Goal: Information Seeking & Learning: Learn about a topic

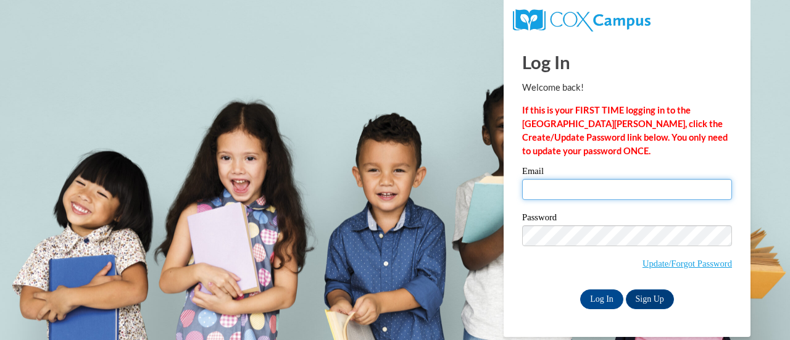
click at [533, 188] on input "Email" at bounding box center [627, 189] width 210 height 21
type input "kim.fisher@rusd.org"
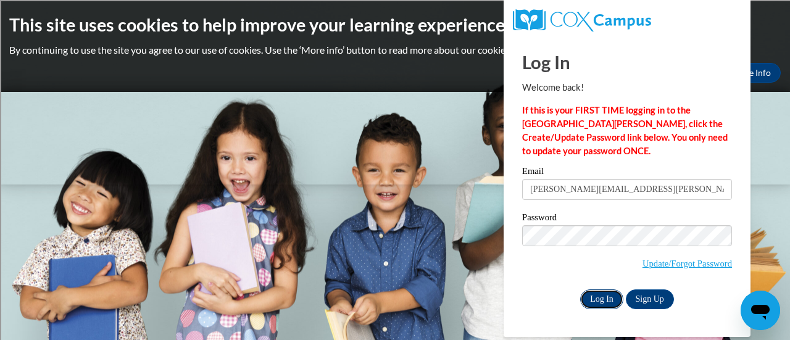
click at [598, 299] on input "Log In" at bounding box center [601, 299] width 43 height 20
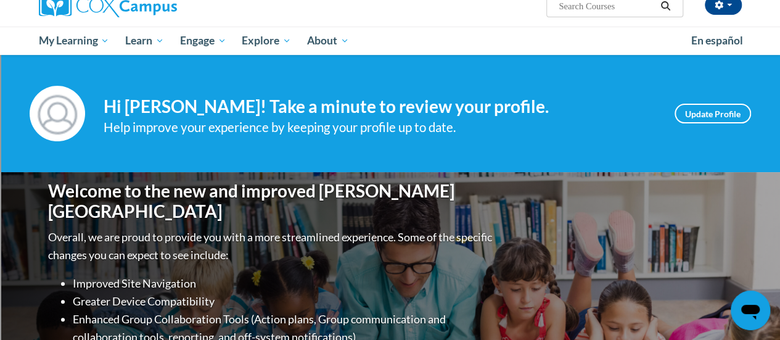
scroll to position [102, 0]
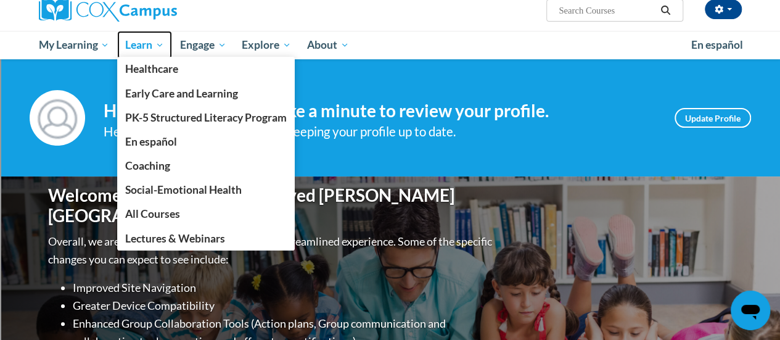
click at [138, 40] on span "Learn" at bounding box center [144, 45] width 39 height 15
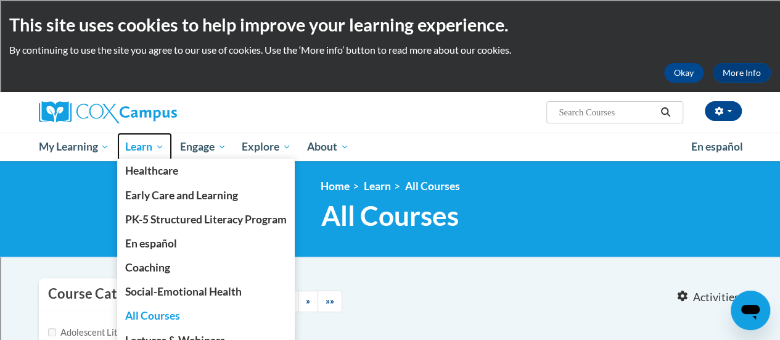
click at [154, 139] on span "Learn" at bounding box center [144, 146] width 39 height 15
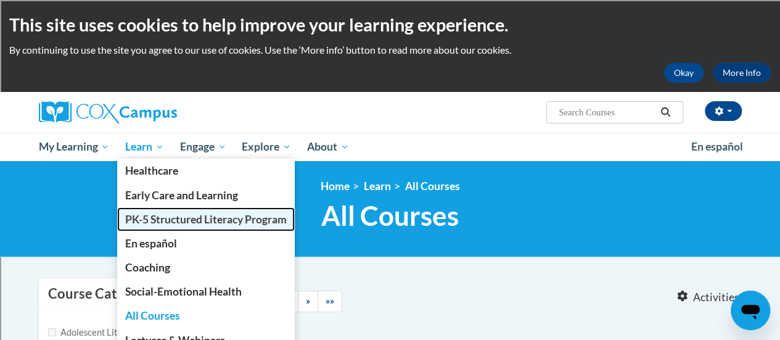
click at [152, 222] on span "PK-5 Structured Literacy Program" at bounding box center [206, 219] width 162 height 13
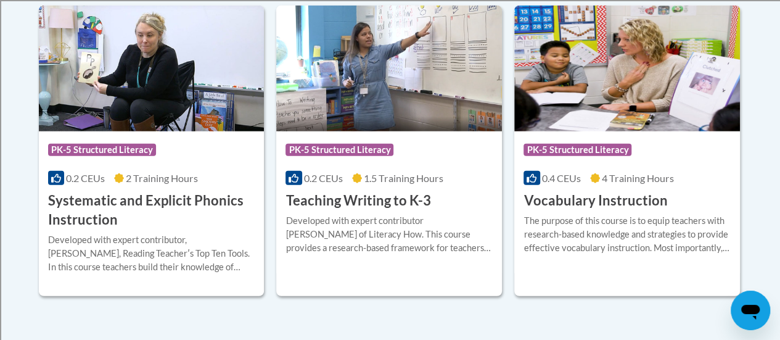
scroll to position [1507, 0]
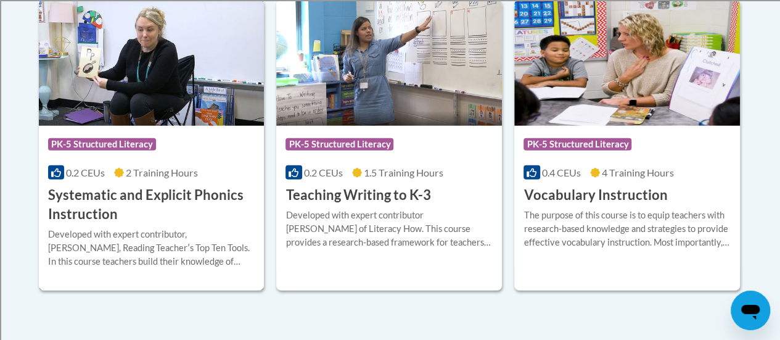
click at [131, 191] on h3 "Systematic and Explicit Phonics Instruction" at bounding box center [151, 205] width 207 height 38
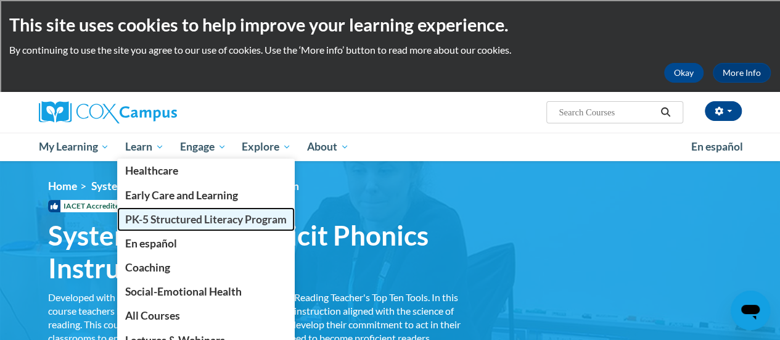
click at [166, 221] on span "PK-5 Structured Literacy Program" at bounding box center [206, 219] width 162 height 13
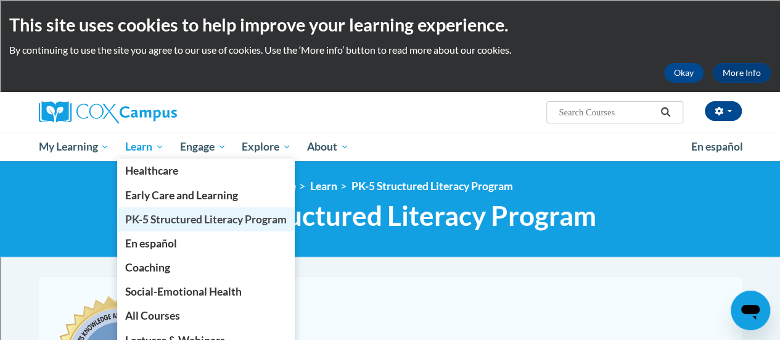
click at [149, 220] on span "PK-5 Structured Literacy Program" at bounding box center [206, 219] width 162 height 13
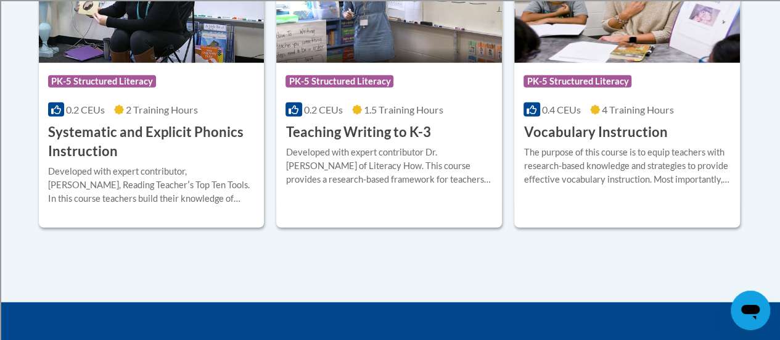
scroll to position [1570, 0]
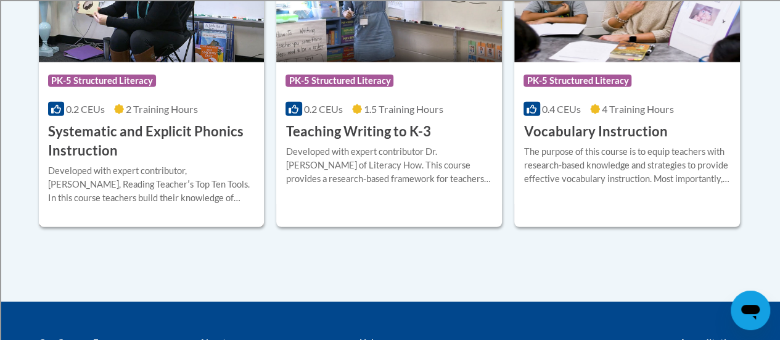
click at [188, 131] on h3 "Systematic and Explicit Phonics Instruction" at bounding box center [151, 141] width 207 height 38
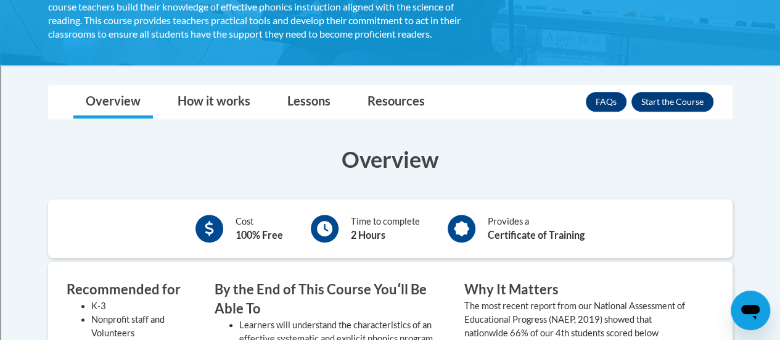
scroll to position [301, 0]
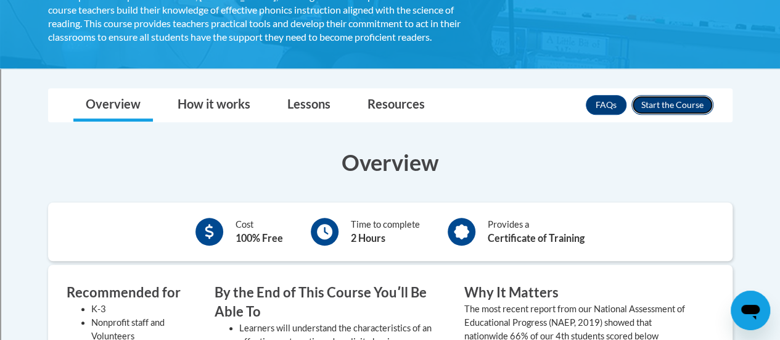
click at [681, 104] on button "Enroll" at bounding box center [673, 105] width 82 height 20
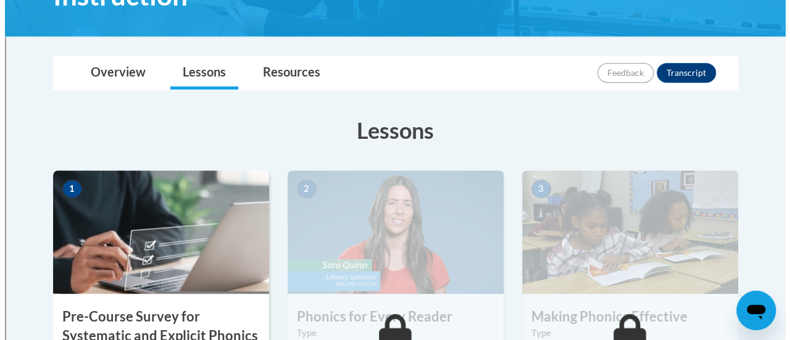
scroll to position [435, 0]
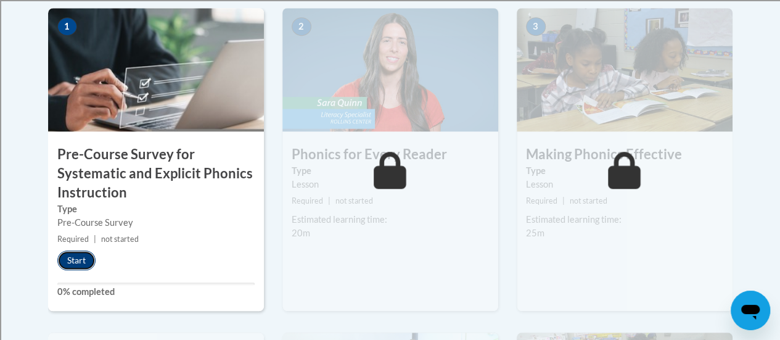
click at [86, 256] on button "Start" at bounding box center [76, 260] width 38 height 20
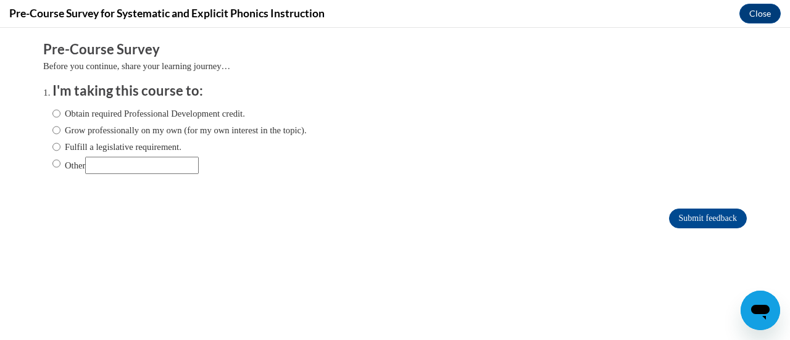
scroll to position [0, 0]
click at [91, 162] on input "Other" at bounding box center [141, 165] width 113 height 17
type input "district PL"
click at [691, 218] on input "Submit feedback" at bounding box center [708, 218] width 78 height 20
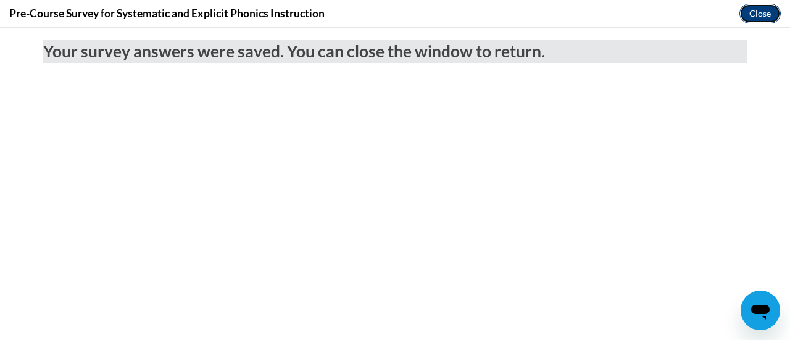
click at [762, 10] on button "Close" at bounding box center [759, 14] width 41 height 20
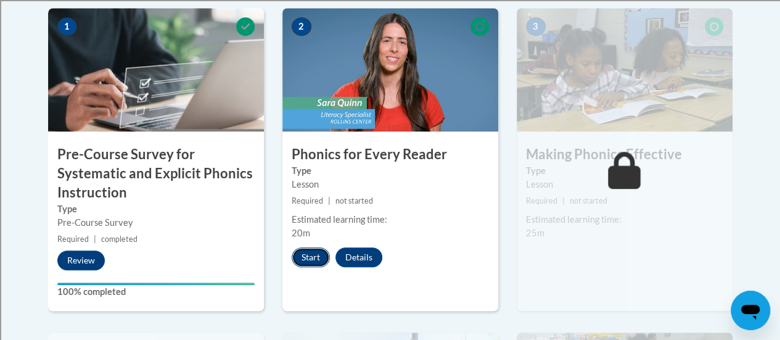
click at [308, 252] on button "Start" at bounding box center [311, 257] width 38 height 20
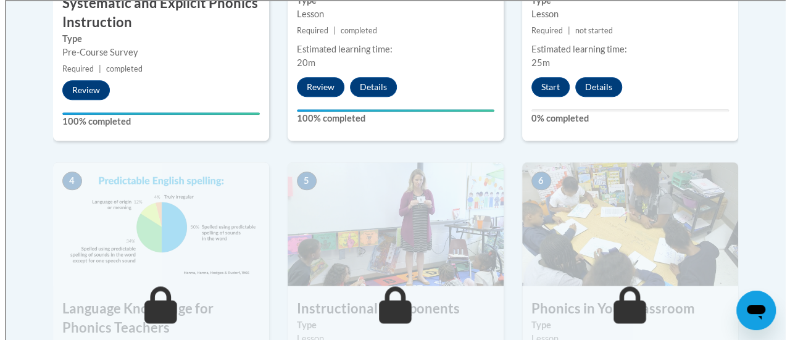
scroll to position [604, 0]
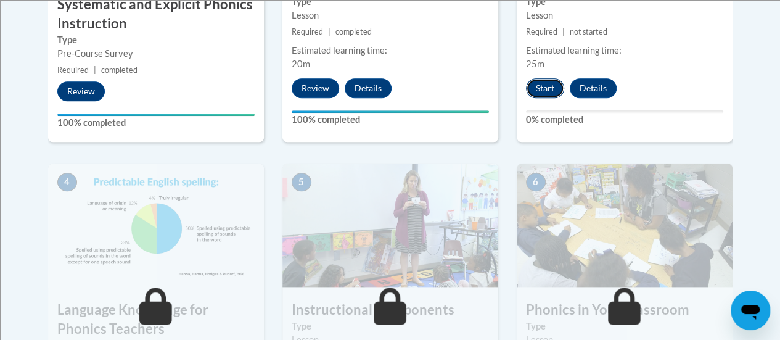
click at [545, 85] on button "Start" at bounding box center [545, 88] width 38 height 20
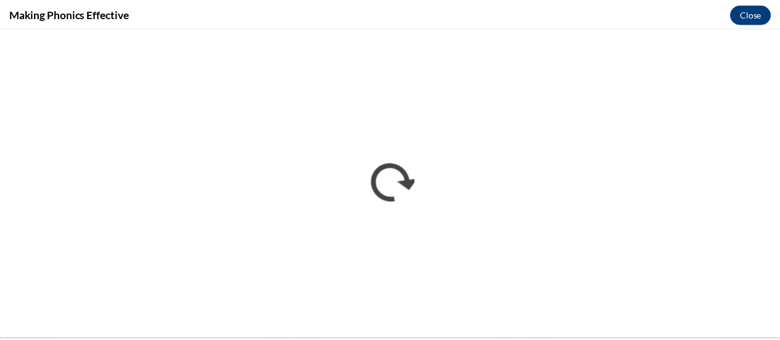
scroll to position [0, 0]
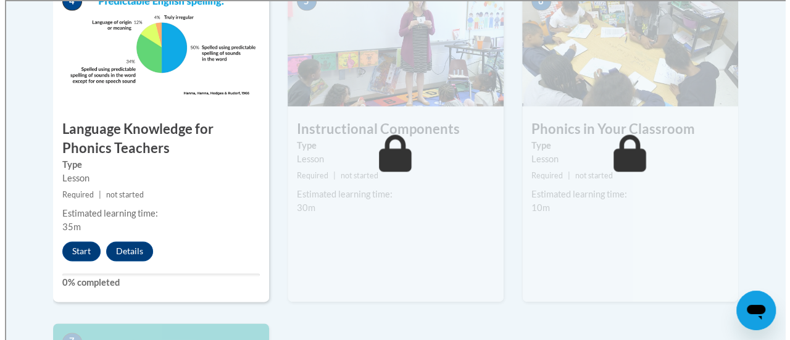
scroll to position [783, 0]
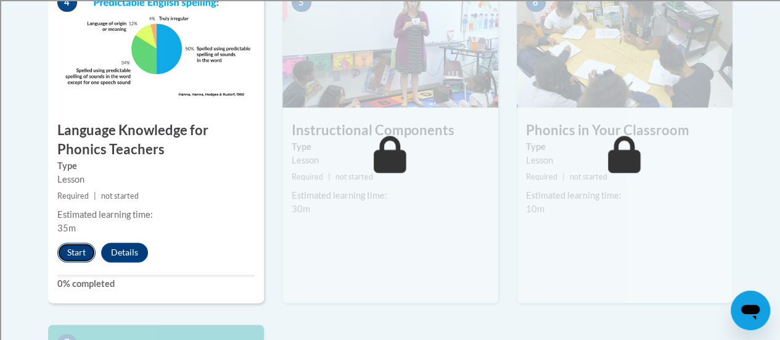
click at [72, 249] on button "Start" at bounding box center [76, 252] width 38 height 20
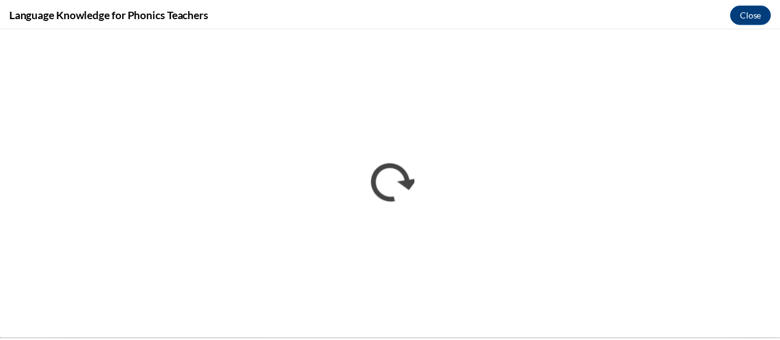
scroll to position [0, 0]
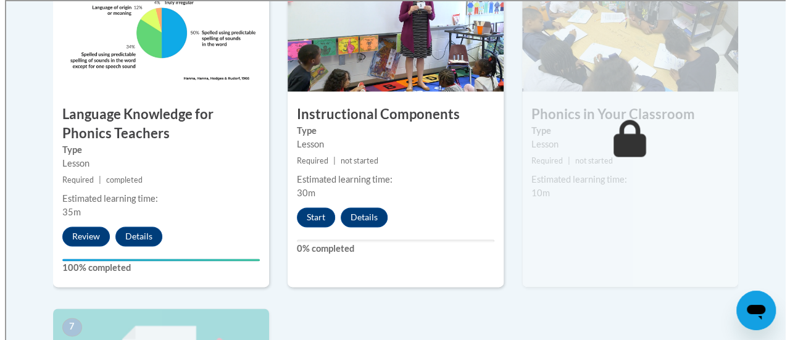
scroll to position [800, 0]
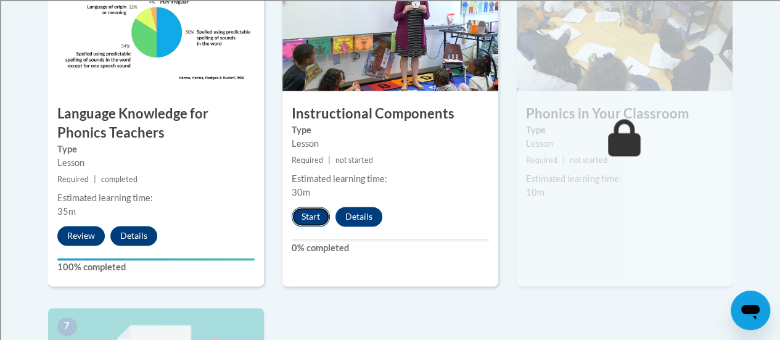
click at [308, 215] on button "Start" at bounding box center [311, 217] width 38 height 20
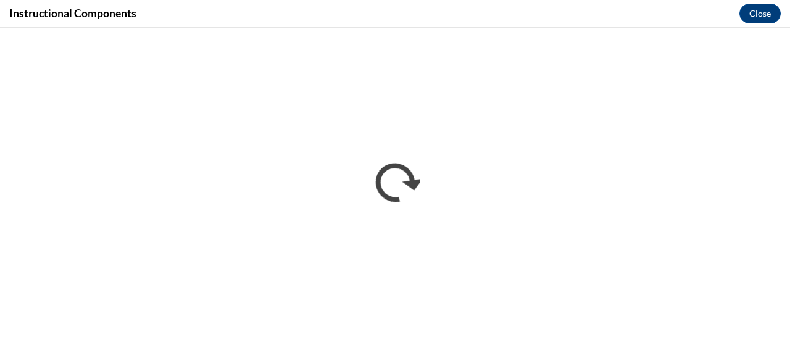
scroll to position [0, 0]
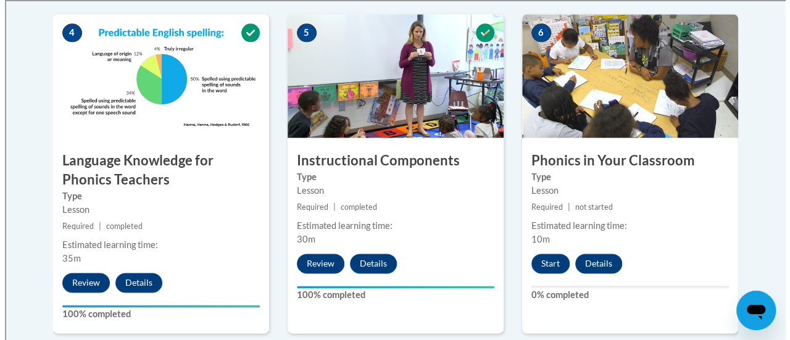
scroll to position [768, 0]
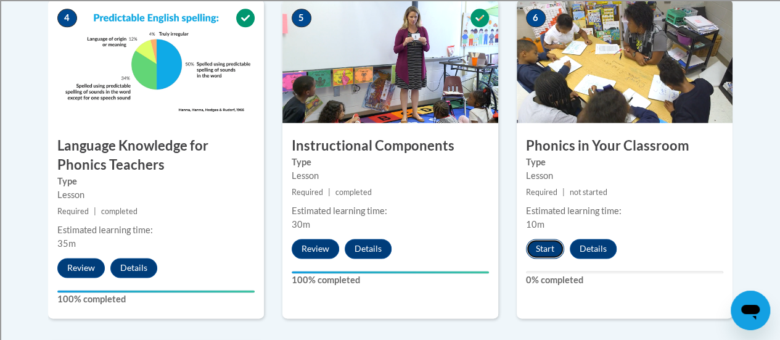
click at [550, 245] on button "Start" at bounding box center [545, 249] width 38 height 20
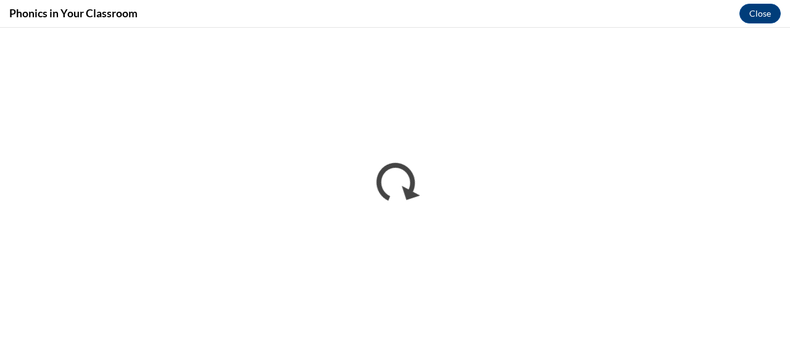
scroll to position [0, 0]
click at [695, 12] on div "Phonics in Your Classroom Close" at bounding box center [395, 14] width 790 height 28
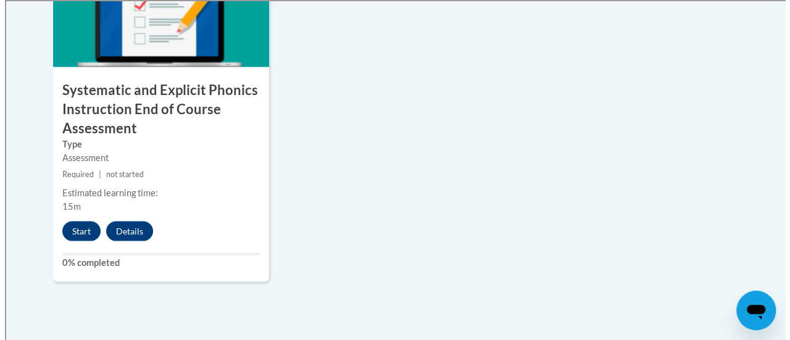
scroll to position [1165, 0]
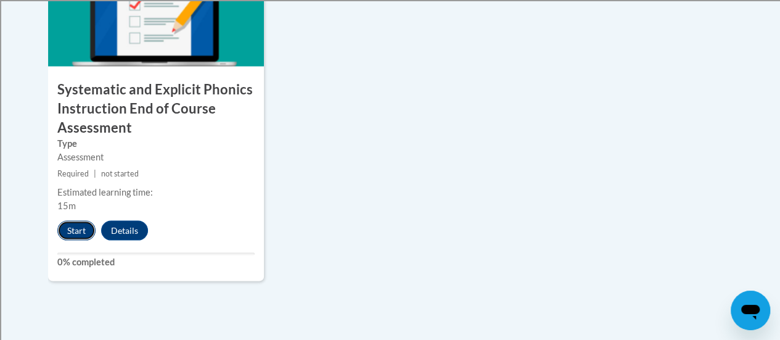
click at [75, 228] on button "Start" at bounding box center [76, 230] width 38 height 20
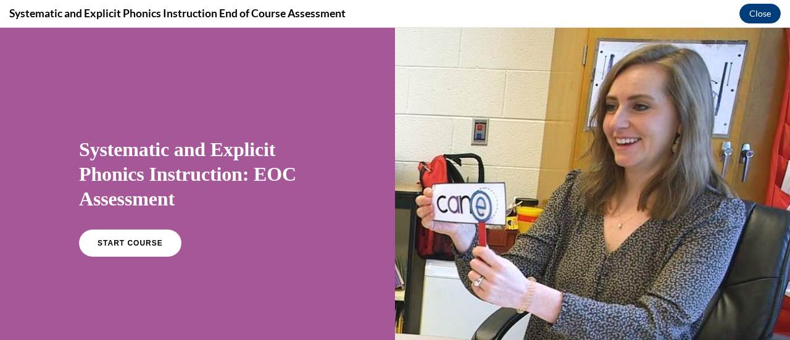
scroll to position [0, 0]
click at [123, 241] on span "START COURSE" at bounding box center [130, 243] width 68 height 9
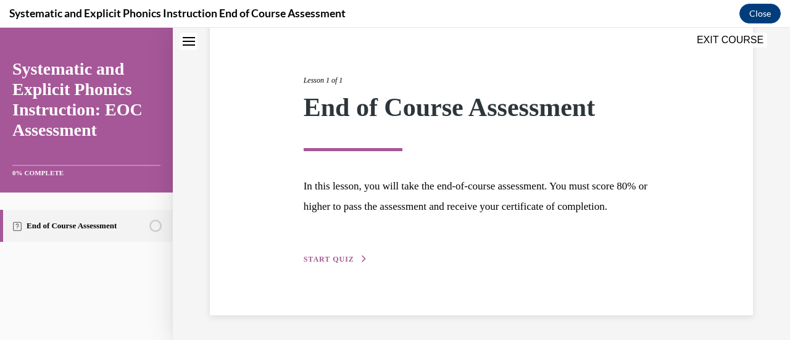
scroll to position [144, 0]
click at [350, 259] on button "START QUIZ" at bounding box center [335, 259] width 64 height 11
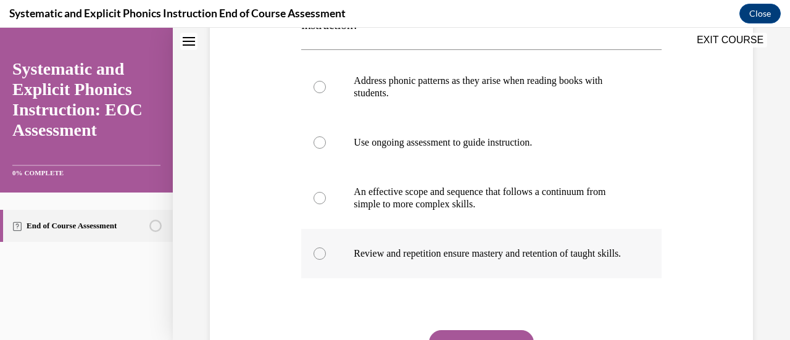
scroll to position [246, 0]
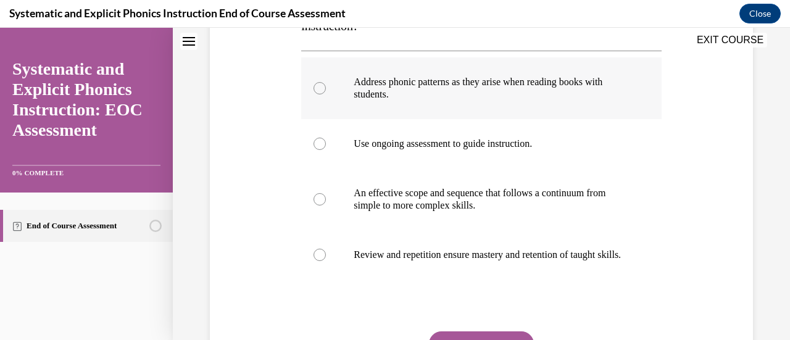
click at [320, 89] on div at bounding box center [319, 88] width 12 height 12
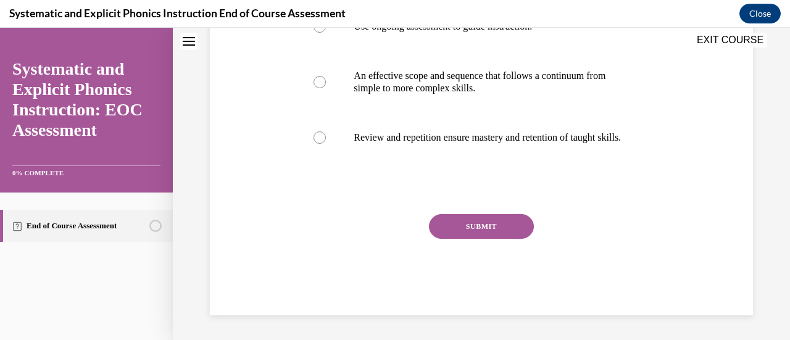
click at [484, 219] on button "SUBMIT" at bounding box center [481, 226] width 105 height 25
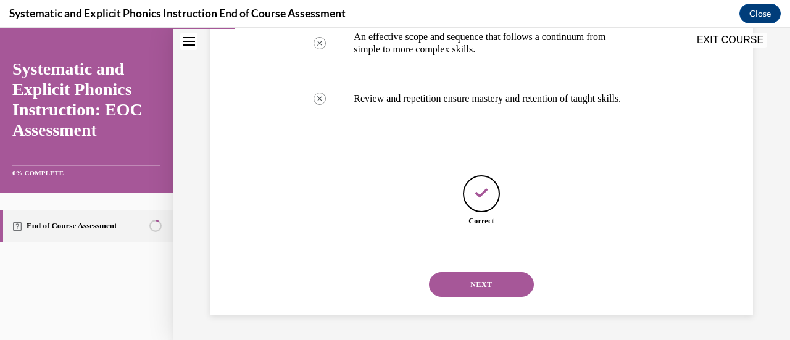
scroll to position [414, 0]
click at [482, 284] on button "NEXT" at bounding box center [481, 284] width 105 height 25
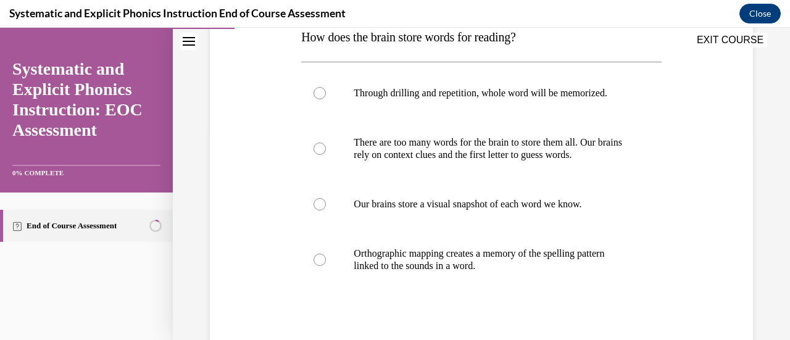
scroll to position [211, 0]
click at [319, 260] on div at bounding box center [319, 259] width 12 height 12
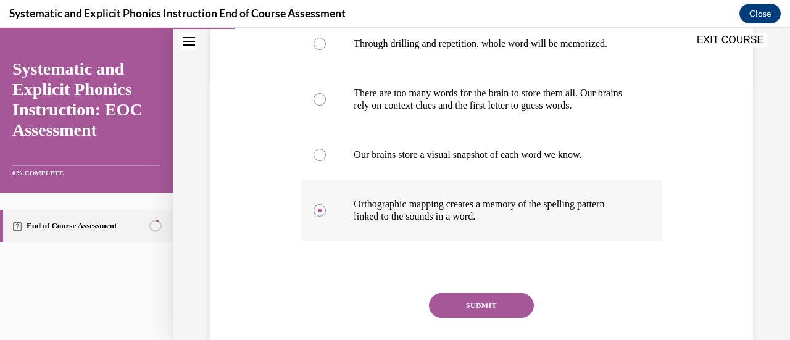
scroll to position [260, 0]
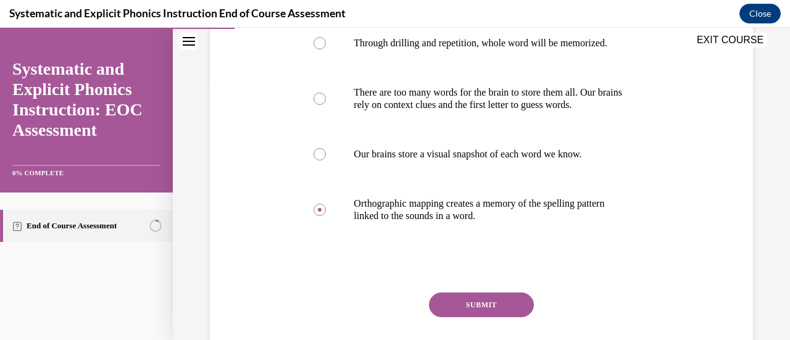
click at [474, 305] on button "SUBMIT" at bounding box center [481, 304] width 105 height 25
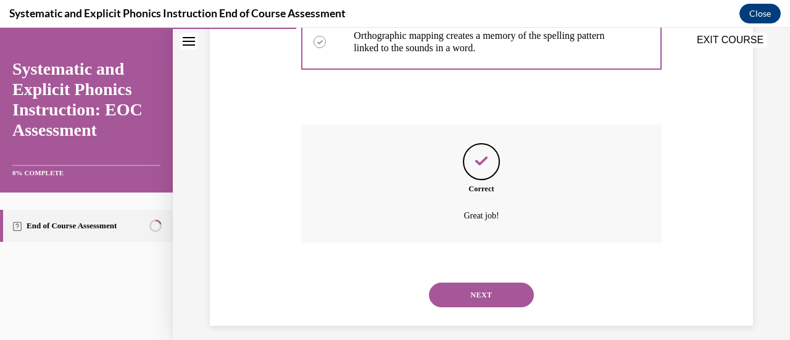
scroll to position [438, 0]
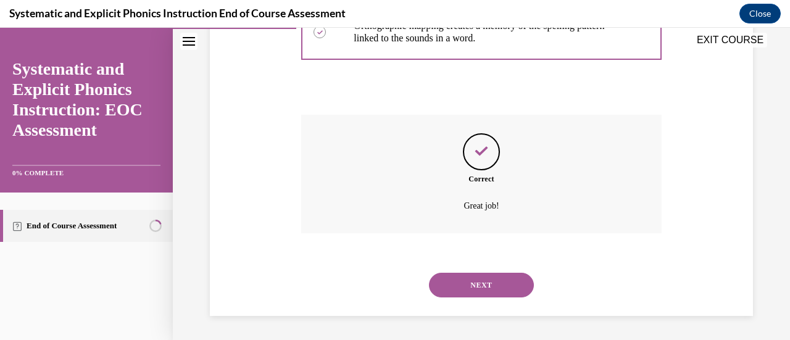
click at [479, 279] on button "NEXT" at bounding box center [481, 285] width 105 height 25
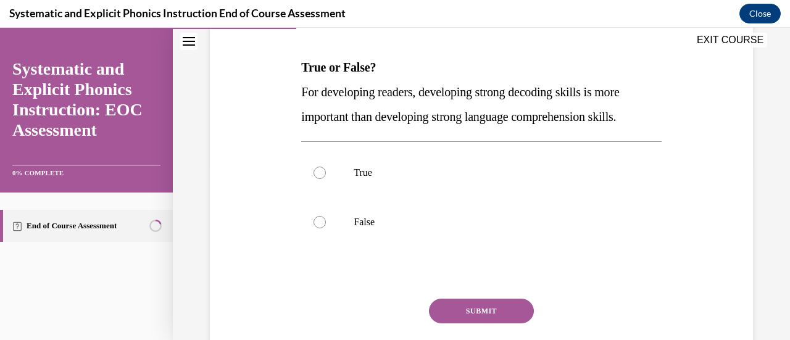
scroll to position [176, 0]
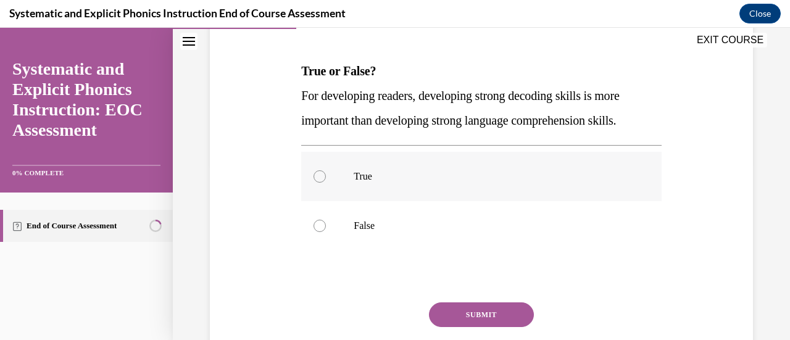
click at [316, 178] on div at bounding box center [319, 176] width 12 height 12
click at [443, 310] on button "SUBMIT" at bounding box center [481, 314] width 105 height 25
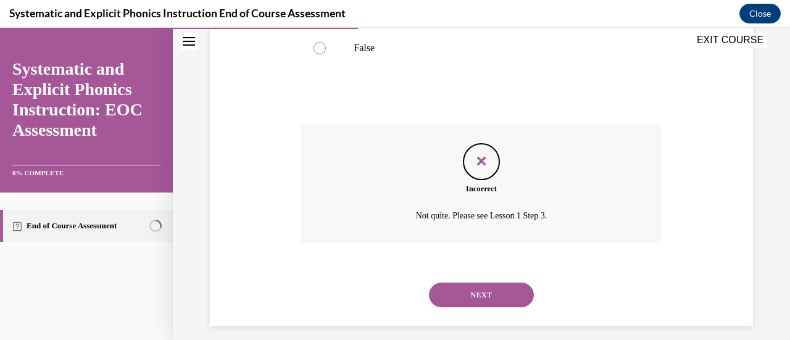
scroll to position [364, 0]
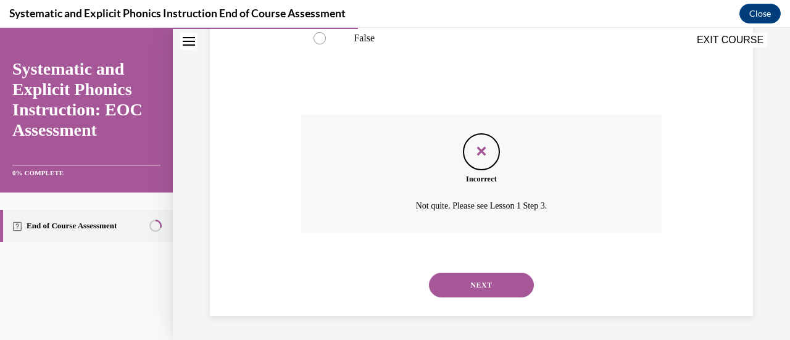
click at [484, 278] on button "NEXT" at bounding box center [481, 285] width 105 height 25
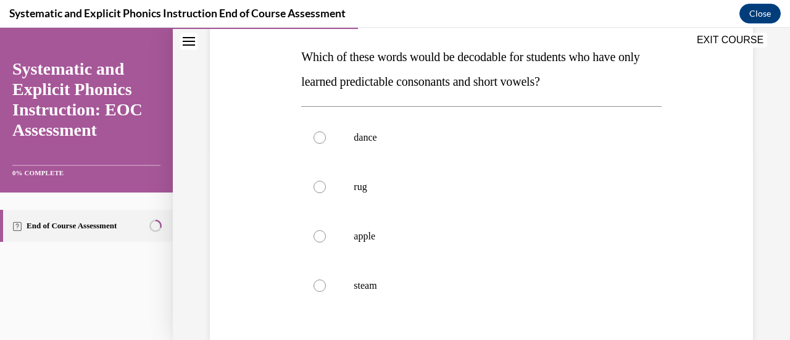
scroll to position [192, 0]
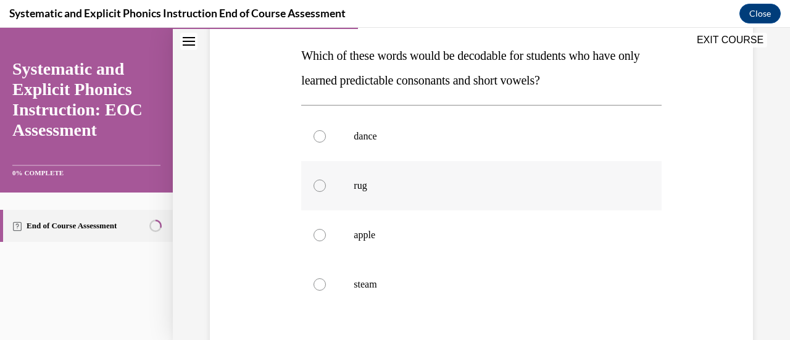
click at [316, 186] on div at bounding box center [319, 185] width 12 height 12
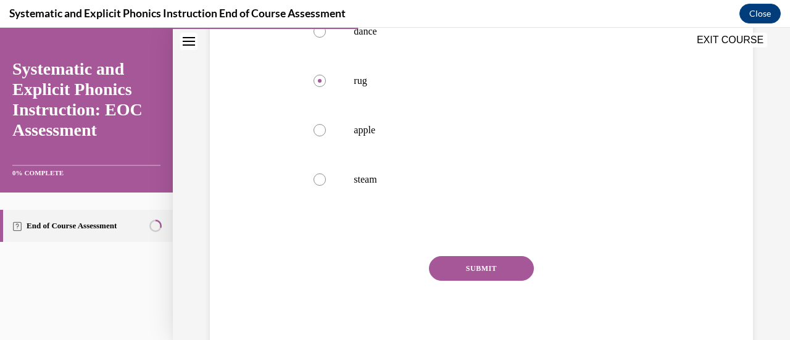
click at [469, 266] on button "SUBMIT" at bounding box center [481, 268] width 105 height 25
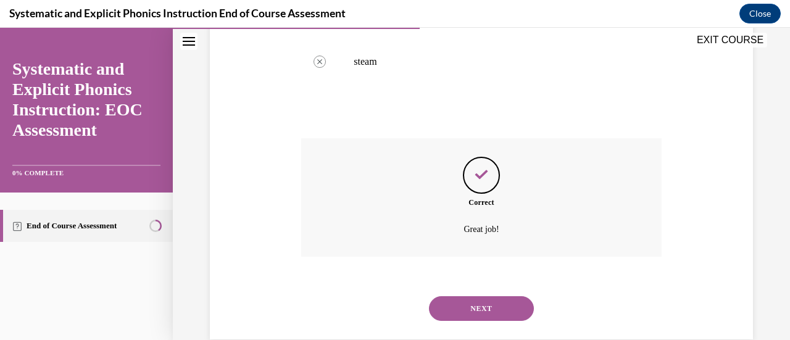
scroll to position [415, 0]
click at [473, 305] on button "NEXT" at bounding box center [481, 307] width 105 height 25
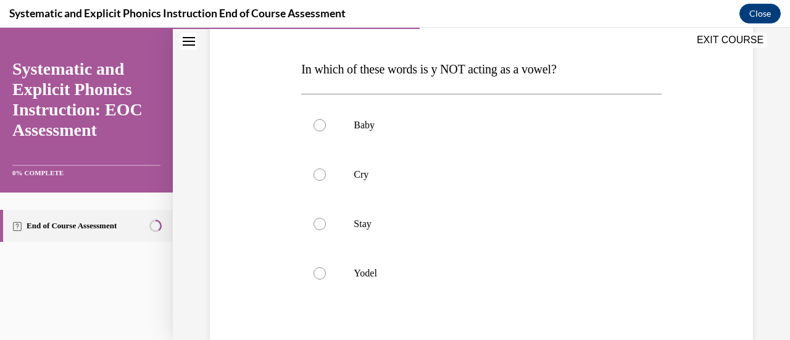
scroll to position [185, 0]
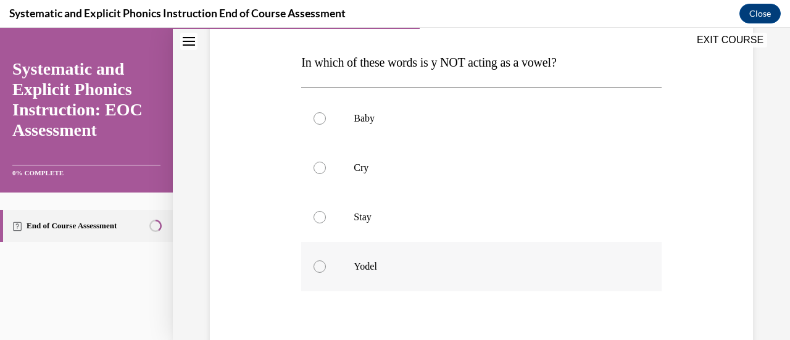
click at [317, 267] on div at bounding box center [319, 266] width 12 height 12
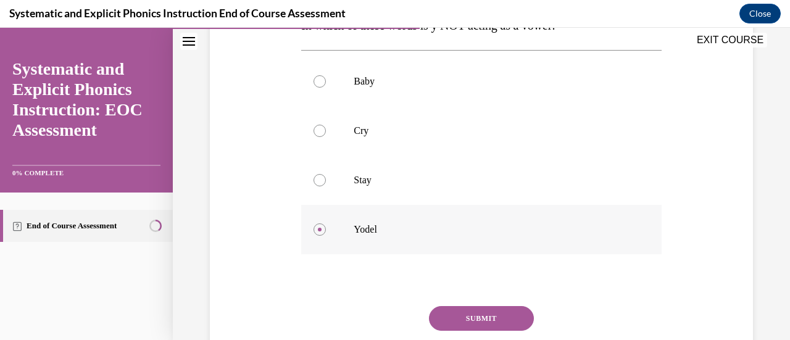
scroll to position [262, 0]
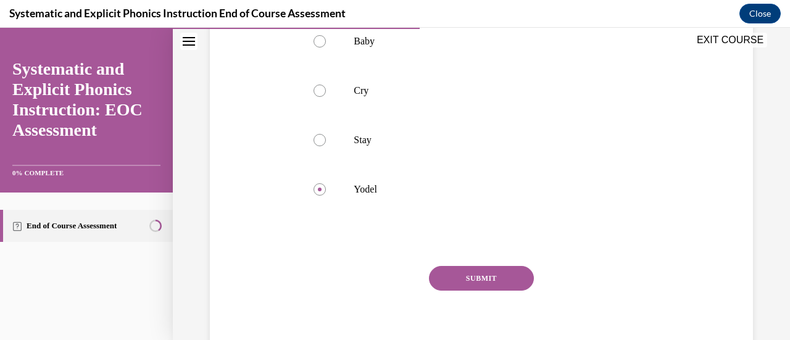
click at [477, 271] on button "SUBMIT" at bounding box center [481, 278] width 105 height 25
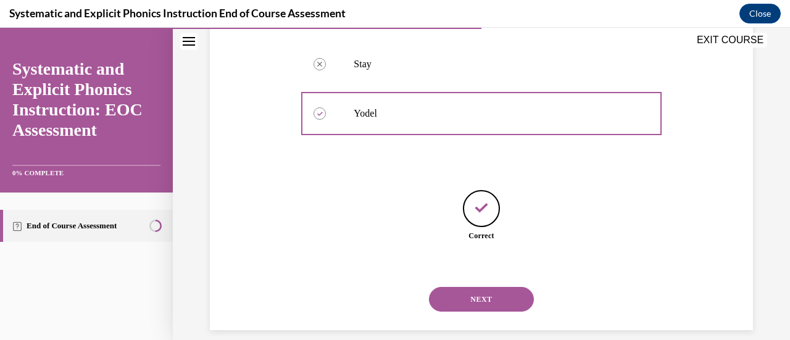
scroll to position [352, 0]
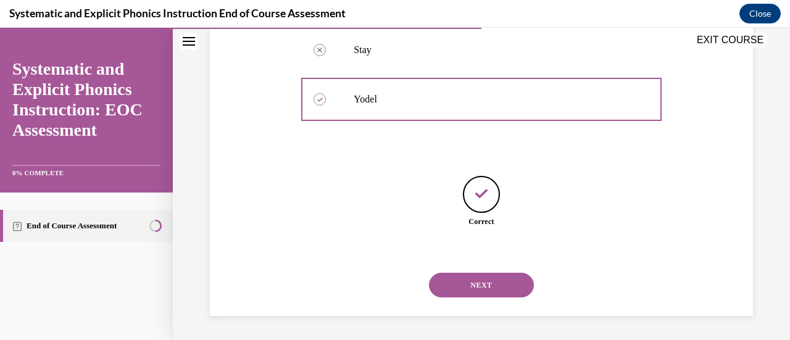
click at [474, 278] on button "NEXT" at bounding box center [481, 285] width 105 height 25
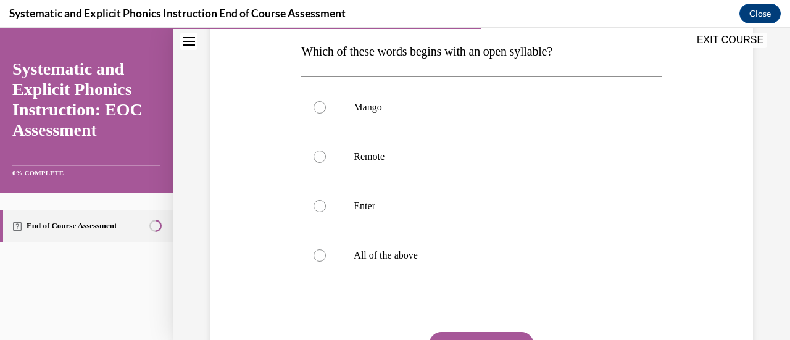
scroll to position [197, 0]
click at [316, 158] on div at bounding box center [319, 156] width 12 height 12
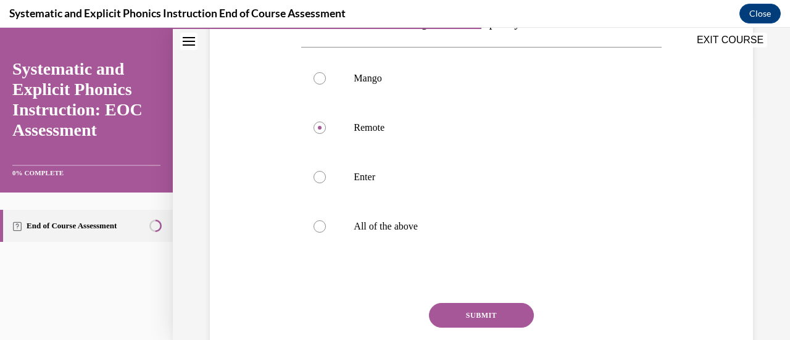
click at [463, 320] on button "SUBMIT" at bounding box center [481, 315] width 105 height 25
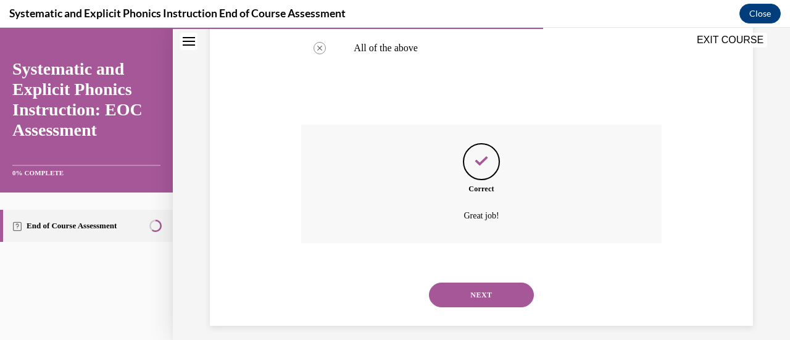
scroll to position [413, 0]
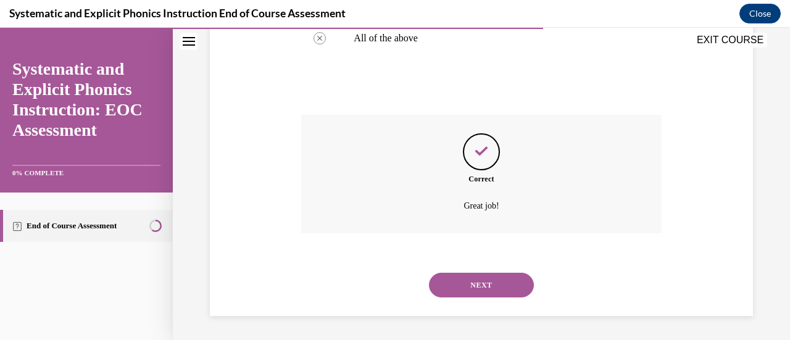
click at [469, 288] on button "NEXT" at bounding box center [481, 285] width 105 height 25
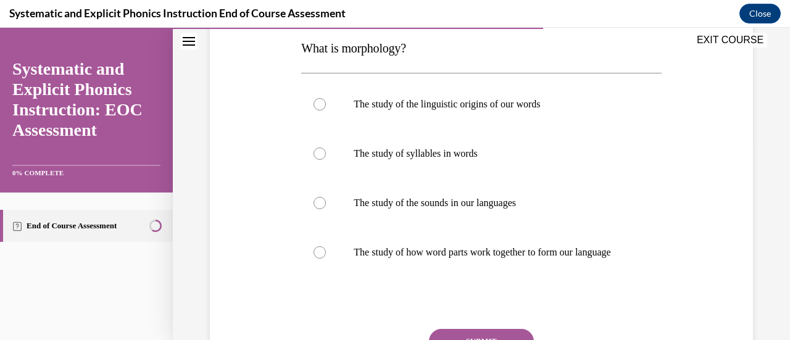
scroll to position [200, 0]
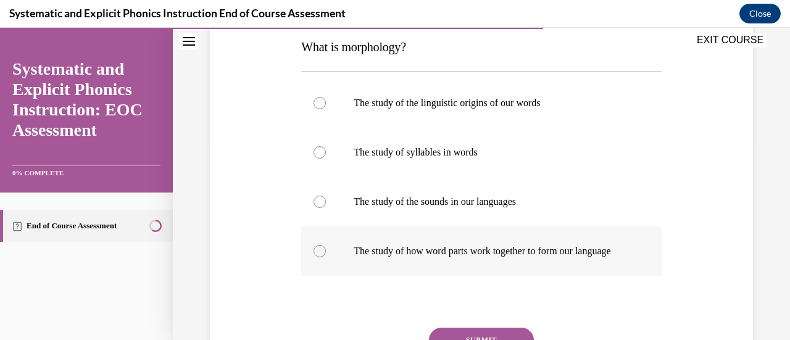
click at [316, 257] on div at bounding box center [319, 251] width 12 height 12
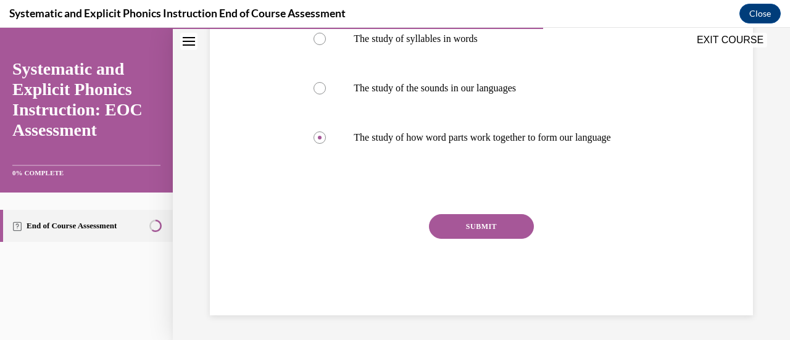
click at [466, 228] on button "SUBMIT" at bounding box center [481, 226] width 105 height 25
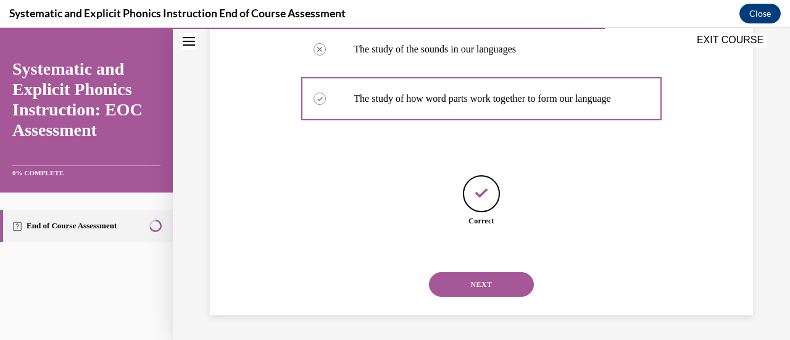
scroll to position [353, 0]
click at [481, 291] on button "NEXT" at bounding box center [481, 284] width 105 height 25
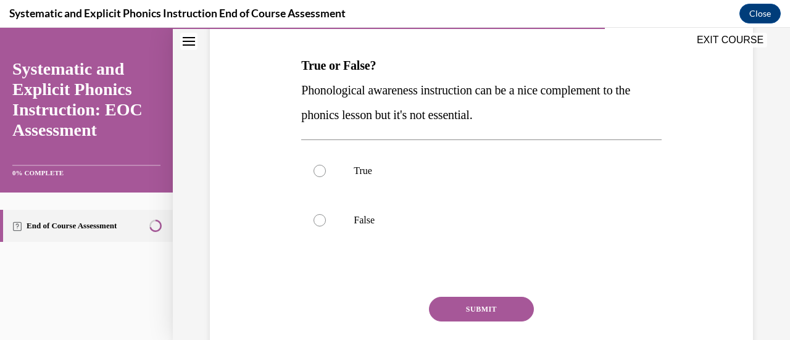
scroll to position [184, 0]
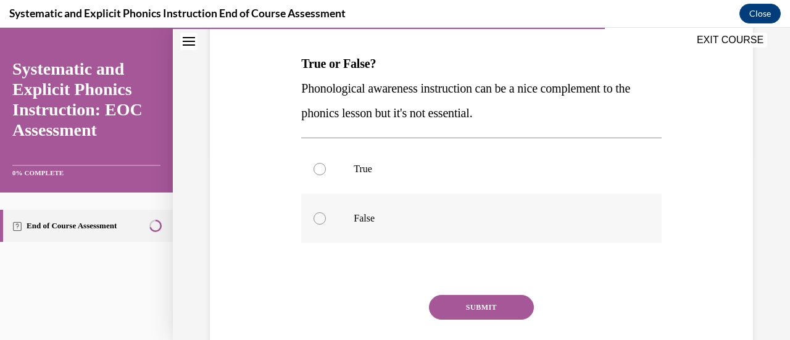
click at [318, 215] on div at bounding box center [319, 218] width 12 height 12
click at [479, 310] on button "SUBMIT" at bounding box center [481, 307] width 105 height 25
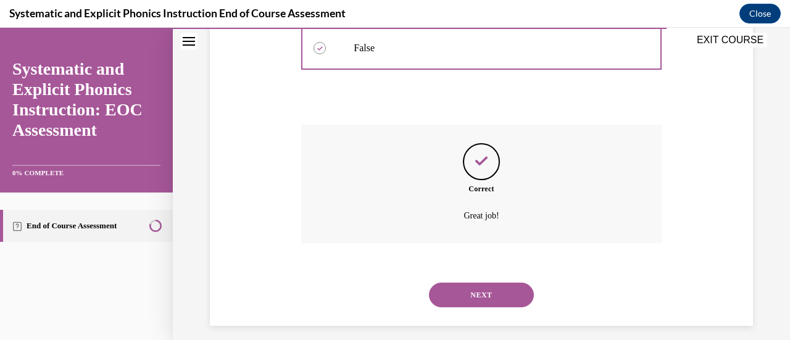
scroll to position [364, 0]
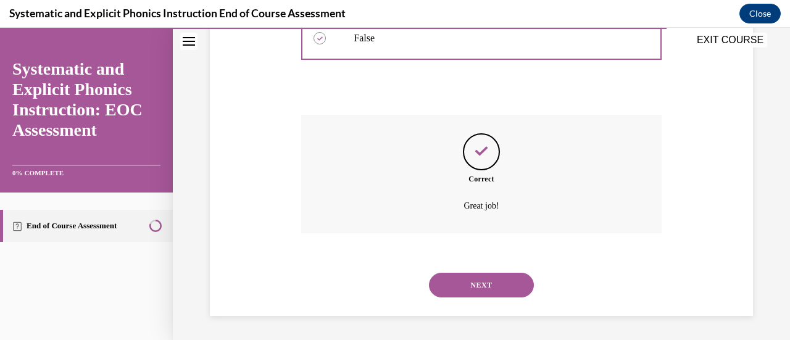
click at [476, 284] on button "NEXT" at bounding box center [481, 285] width 105 height 25
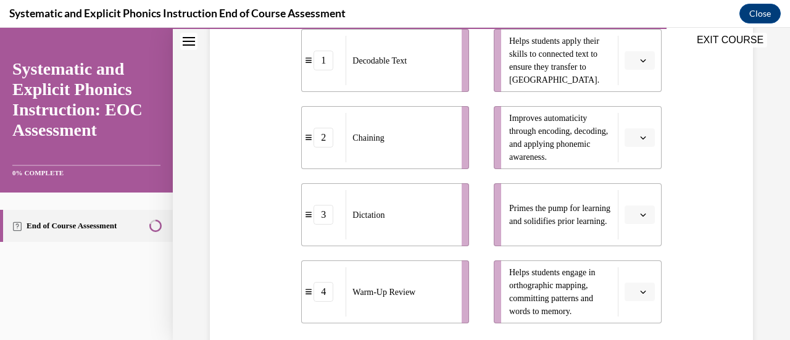
scroll to position [295, 0]
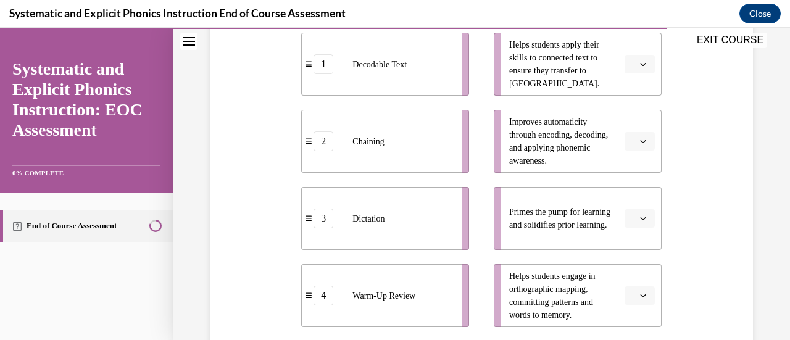
click at [630, 218] on button "button" at bounding box center [639, 218] width 30 height 19
click at [624, 189] on span "4" at bounding box center [626, 191] width 4 height 10
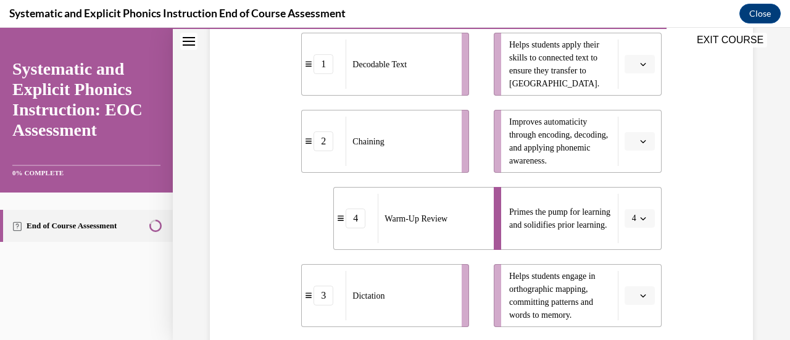
click at [638, 64] on span "button" at bounding box center [642, 64] width 9 height 9
click at [629, 113] on span "1" at bounding box center [626, 116] width 4 height 10
click at [640, 292] on icon "button" at bounding box center [643, 295] width 6 height 6
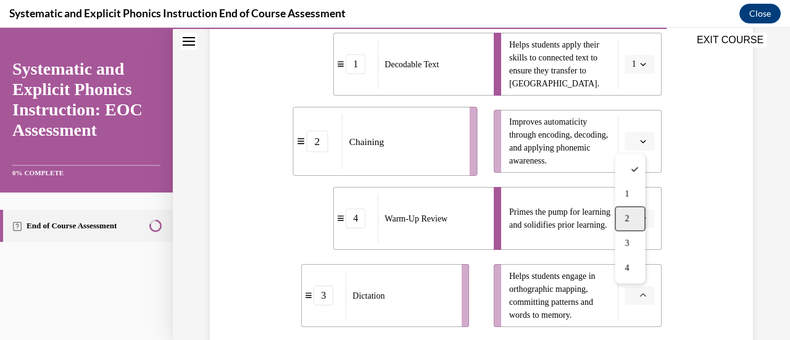
click at [627, 217] on span "2" at bounding box center [626, 219] width 4 height 10
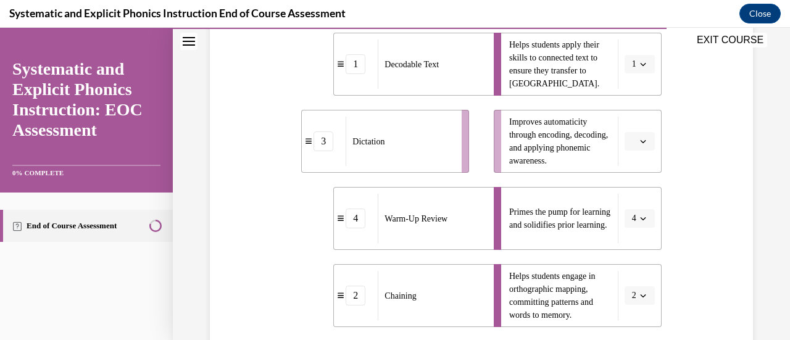
click at [629, 140] on button "button" at bounding box center [639, 141] width 30 height 19
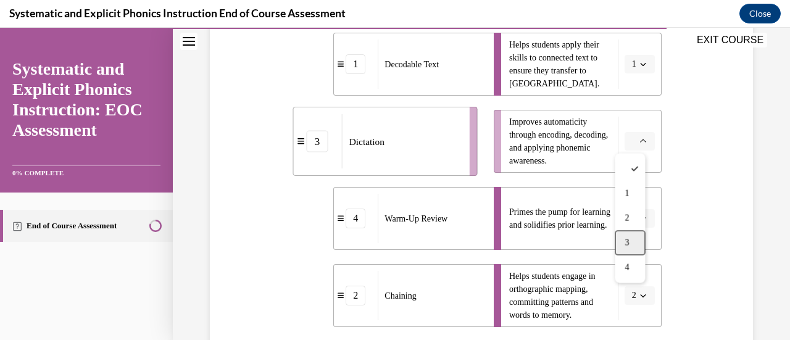
click at [628, 239] on span "3" at bounding box center [626, 242] width 4 height 10
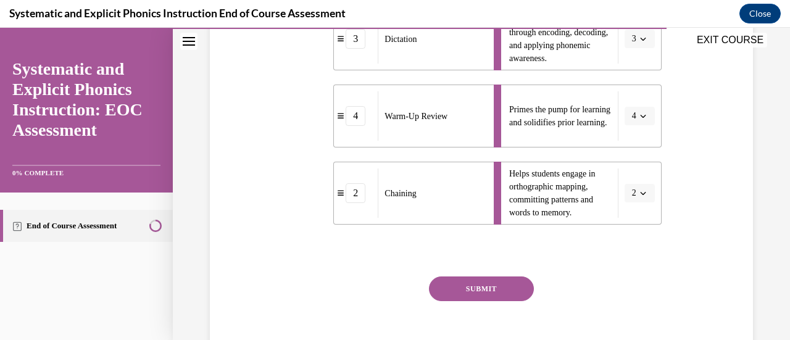
scroll to position [403, 0]
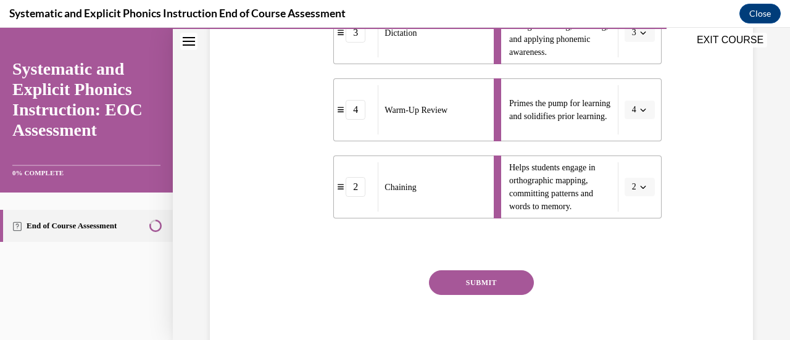
click at [466, 279] on button "SUBMIT" at bounding box center [481, 282] width 105 height 25
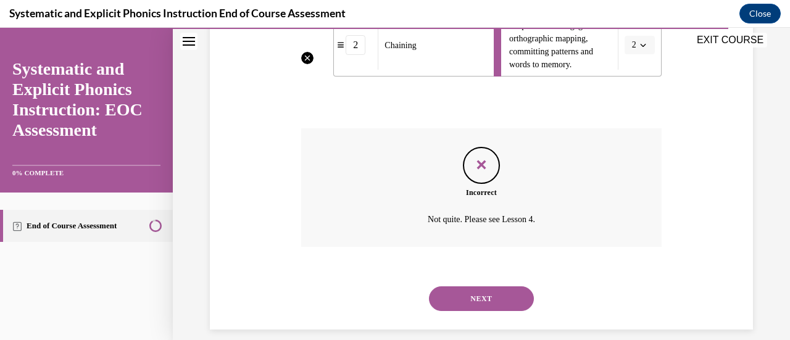
scroll to position [552, 0]
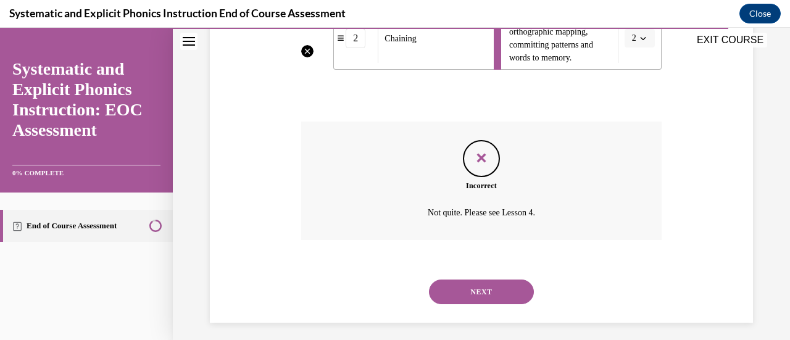
click at [466, 287] on button "NEXT" at bounding box center [481, 291] width 105 height 25
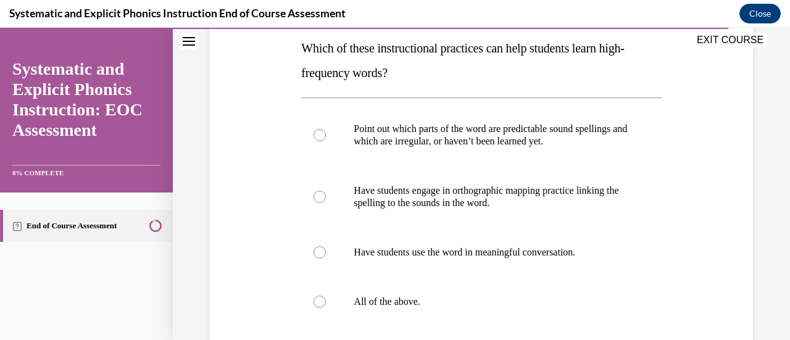
scroll to position [193, 0]
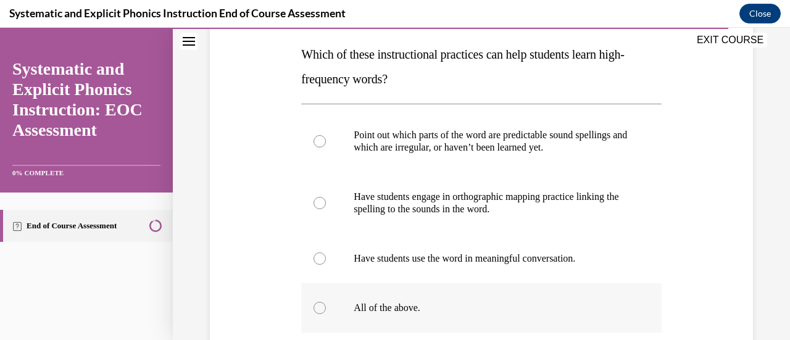
click at [319, 308] on div at bounding box center [319, 308] width 12 height 12
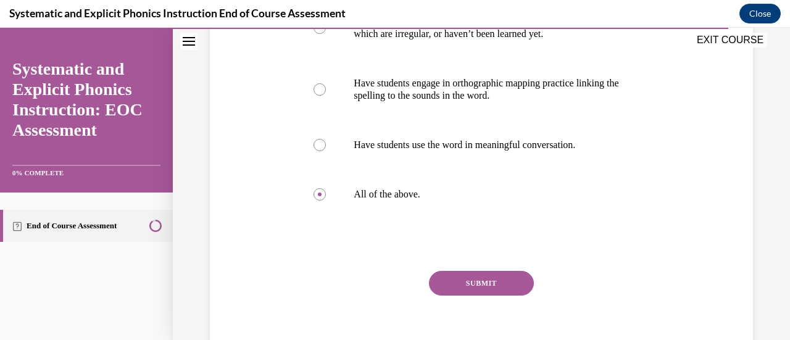
click at [446, 283] on button "SUBMIT" at bounding box center [481, 283] width 105 height 25
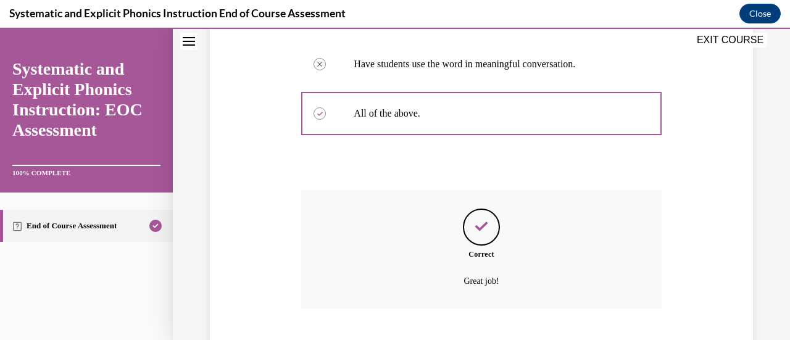
scroll to position [463, 0]
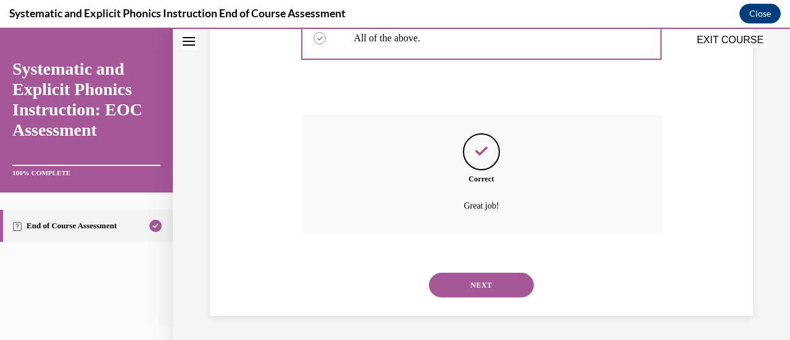
click at [487, 284] on button "NEXT" at bounding box center [481, 285] width 105 height 25
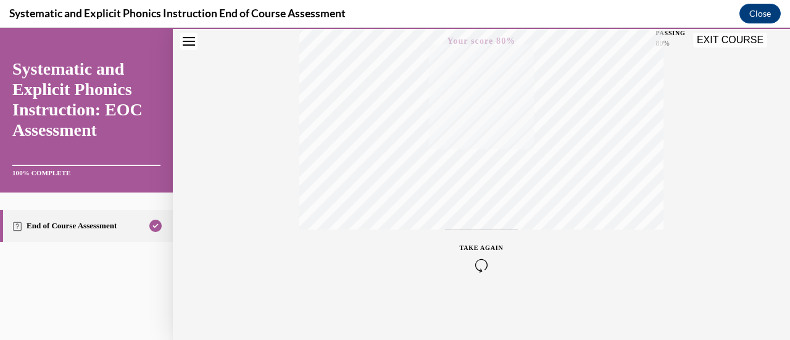
scroll to position [250, 0]
click at [723, 38] on button "EXIT COURSE" at bounding box center [730, 40] width 74 height 15
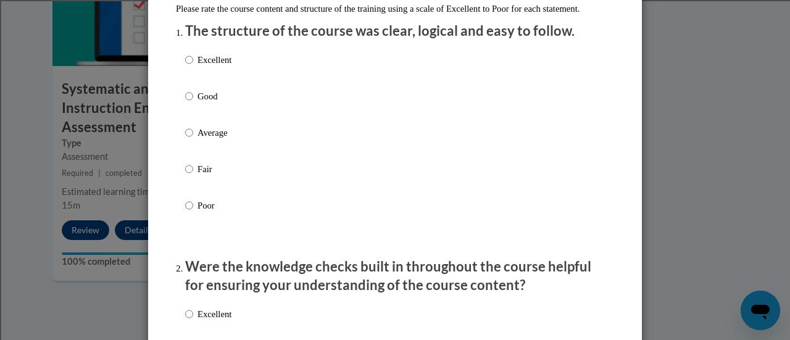
scroll to position [151, 0]
click at [185, 139] on input "Average" at bounding box center [189, 132] width 8 height 14
radio input "true"
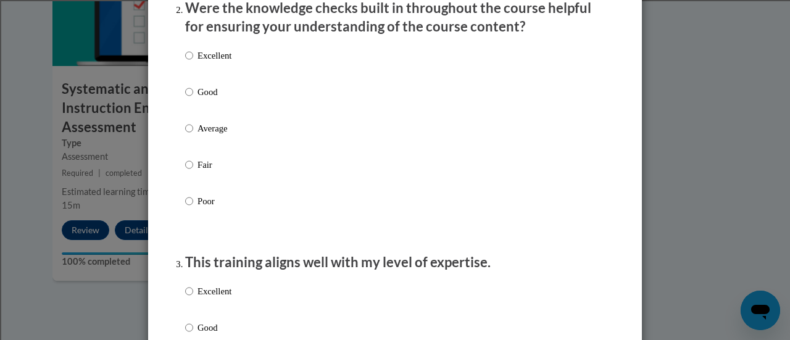
scroll to position [414, 0]
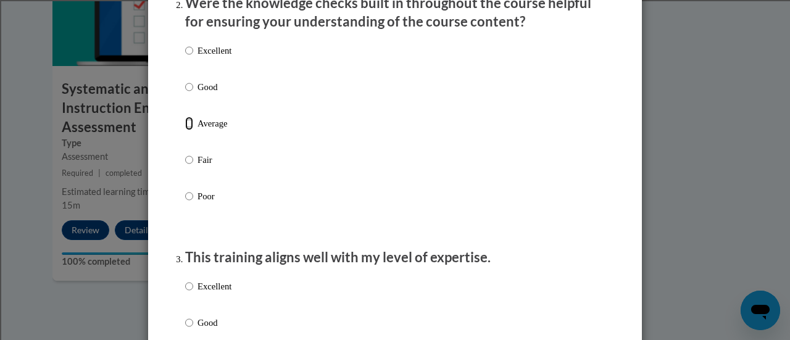
click at [185, 130] on input "Average" at bounding box center [189, 124] width 8 height 14
radio input "true"
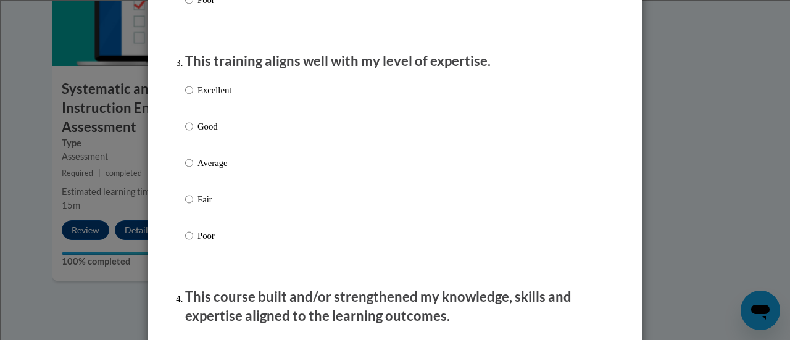
scroll to position [619, 0]
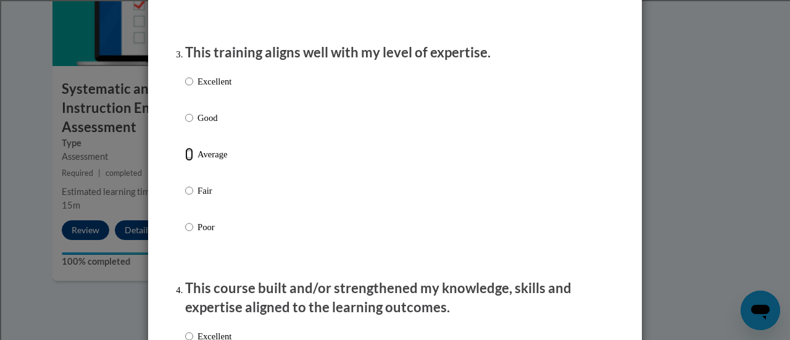
click at [185, 161] on input "Average" at bounding box center [189, 154] width 8 height 14
radio input "true"
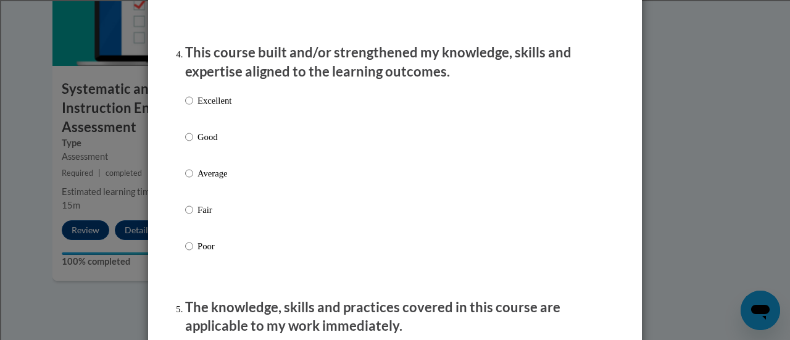
scroll to position [863, 0]
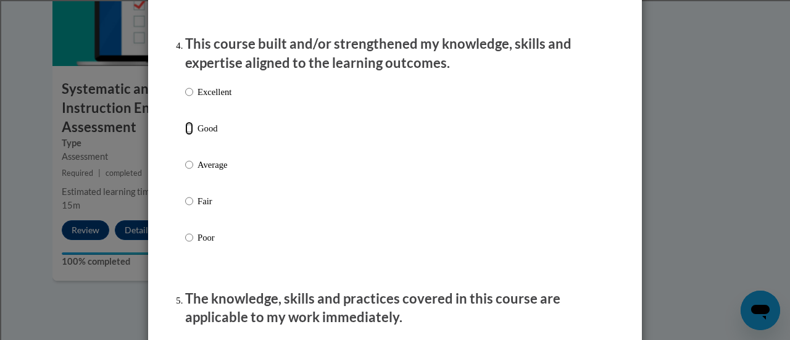
click at [185, 135] on input "Good" at bounding box center [189, 129] width 8 height 14
radio input "true"
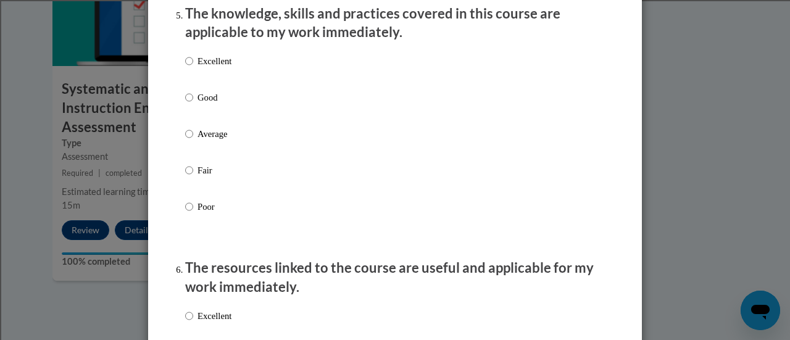
scroll to position [1156, 0]
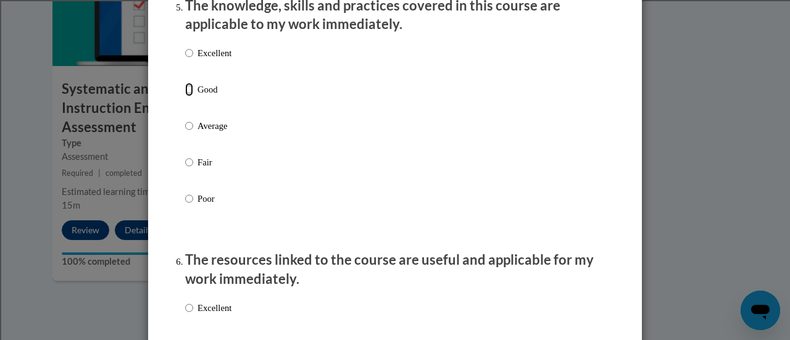
click at [185, 96] on input "Good" at bounding box center [189, 90] width 8 height 14
radio input "true"
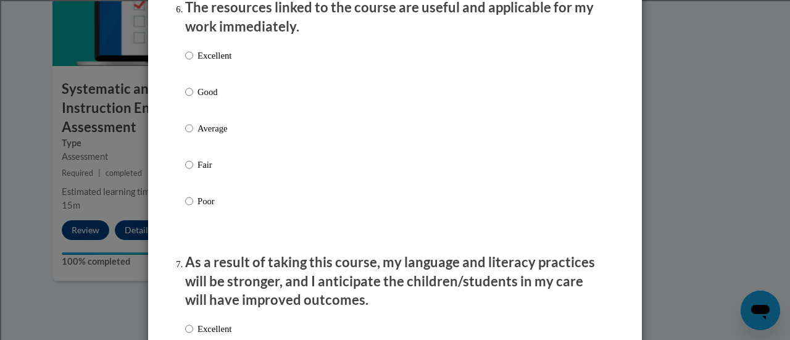
scroll to position [1409, 0]
click at [185, 62] on input "Excellent" at bounding box center [189, 55] width 8 height 14
radio input "true"
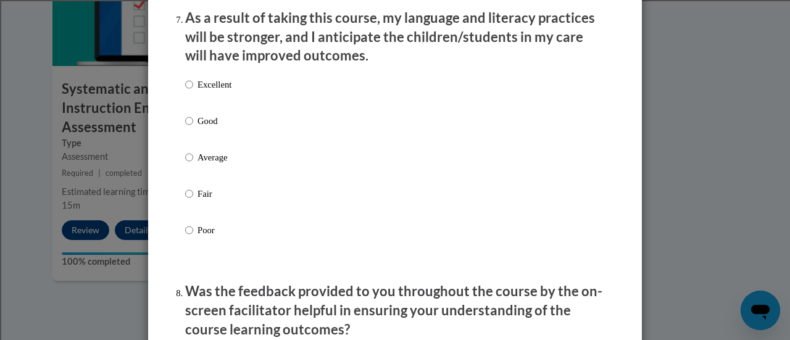
scroll to position [1653, 0]
click at [185, 91] on input "Excellent" at bounding box center [189, 84] width 8 height 14
radio input "true"
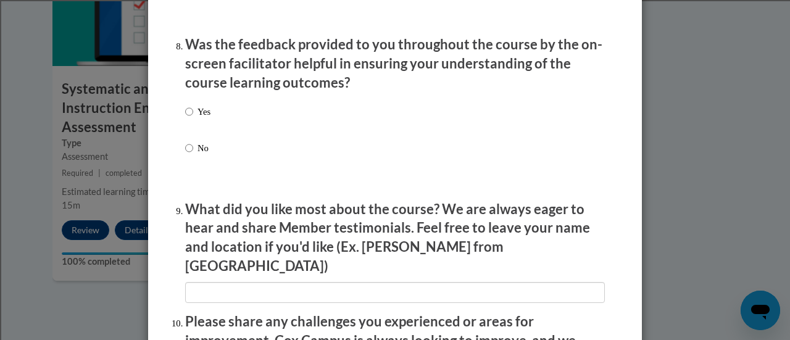
scroll to position [1900, 0]
click at [186, 117] on input "Yes" at bounding box center [189, 111] width 8 height 14
radio input "true"
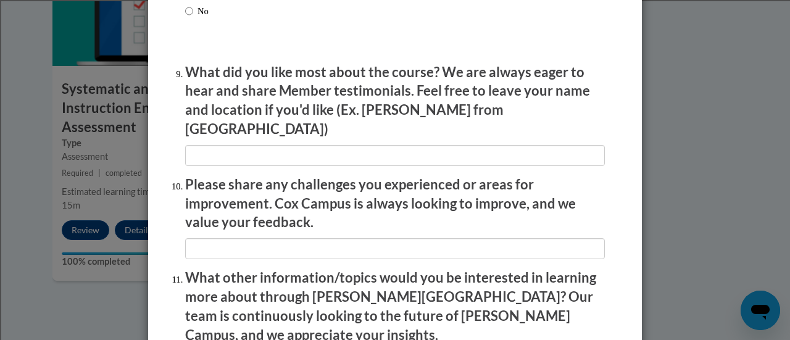
scroll to position [2036, 0]
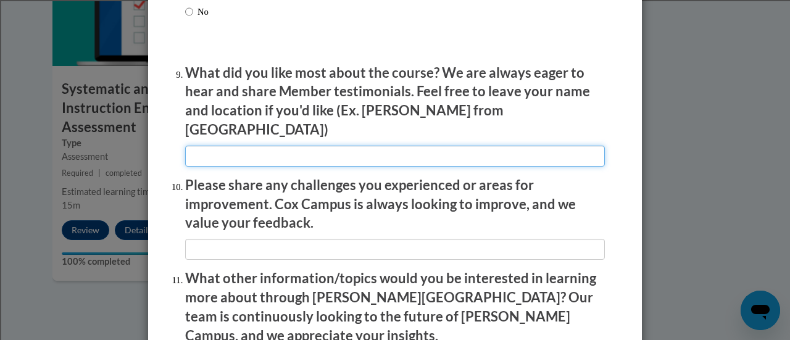
click at [315, 149] on input "textbox" at bounding box center [394, 156] width 419 height 21
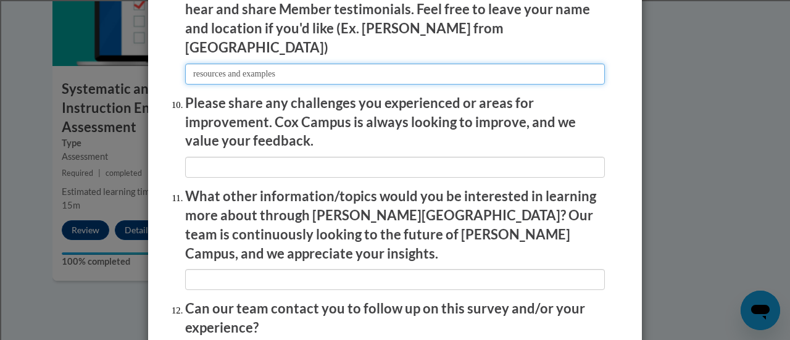
scroll to position [2118, 0]
type input "resources and examples"
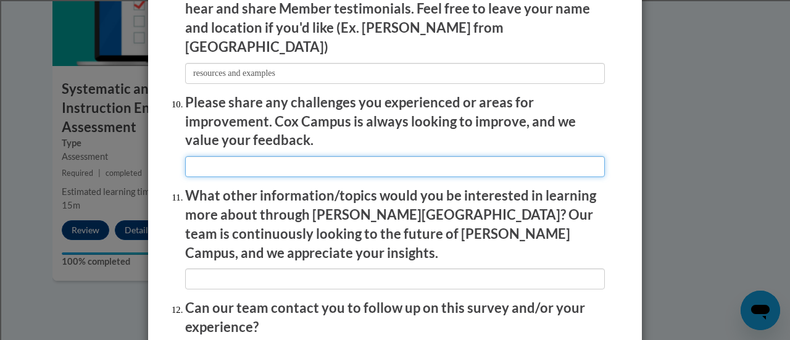
click at [225, 161] on input "textbox" at bounding box center [394, 166] width 419 height 21
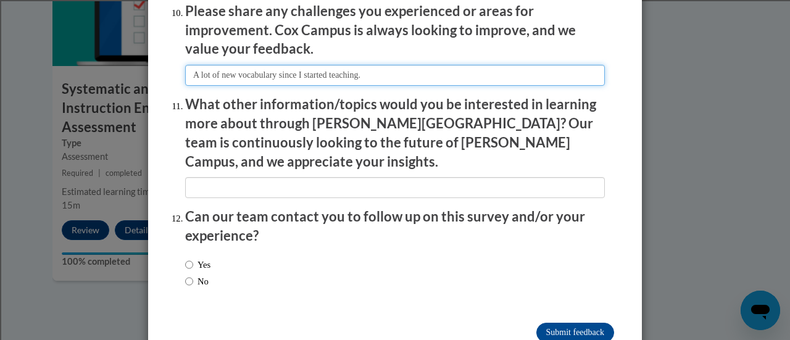
scroll to position [2225, 0]
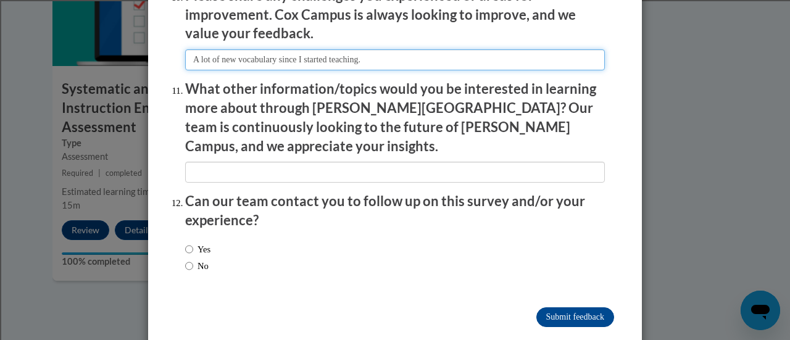
type input "A lot of new vocabulary since I started teaching."
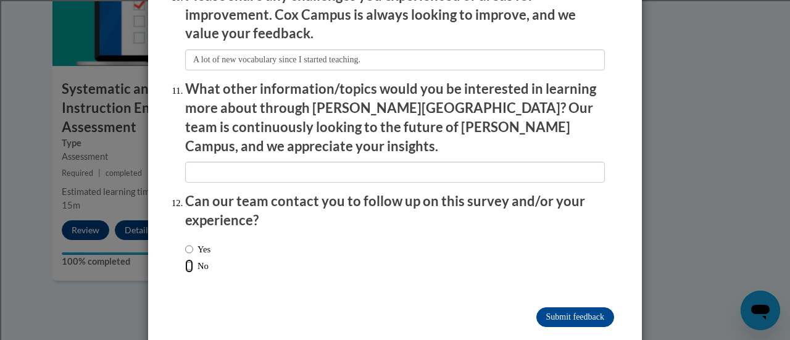
click at [185, 259] on input "No" at bounding box center [189, 266] width 8 height 14
radio input "true"
click at [570, 307] on input "Submit feedback" at bounding box center [575, 317] width 78 height 20
